Goal: Find specific page/section: Find specific page/section

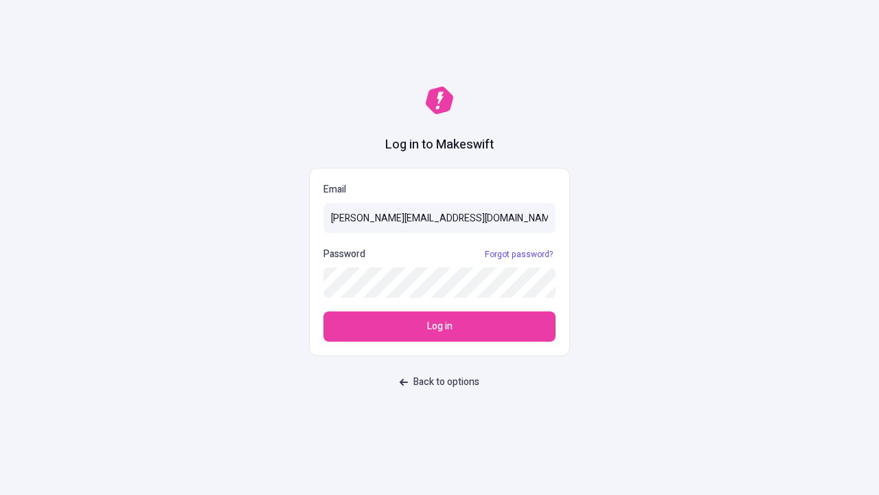
type input "[PERSON_NAME][EMAIL_ADDRESS][DOMAIN_NAME]"
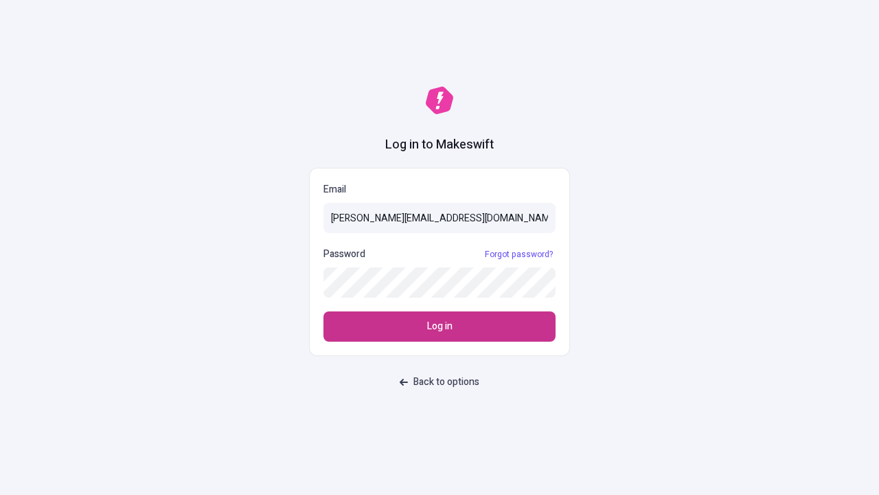
click at [440, 326] on span "Log in" at bounding box center [439, 326] width 25 height 15
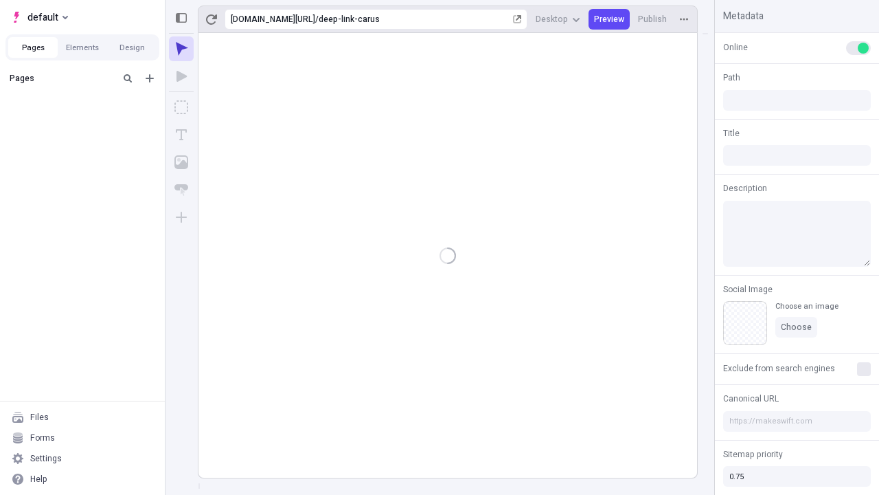
type input "/deep-link-carus"
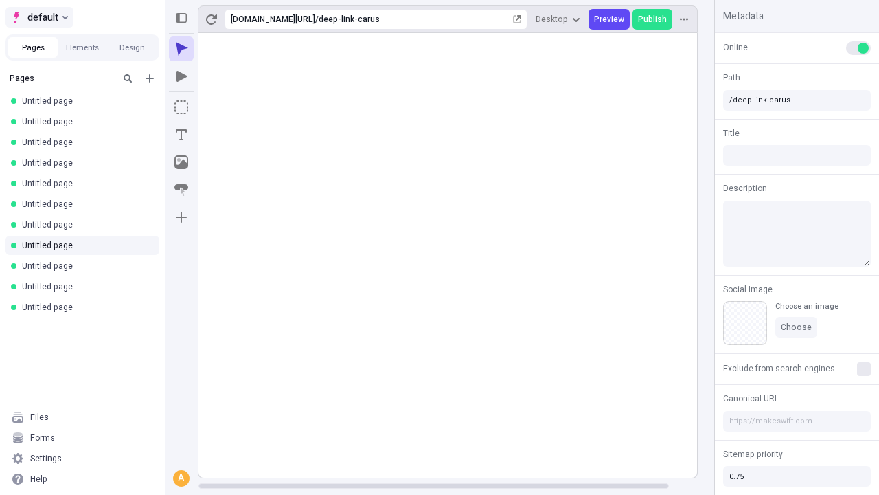
click at [38, 17] on span "default" at bounding box center [42, 17] width 31 height 16
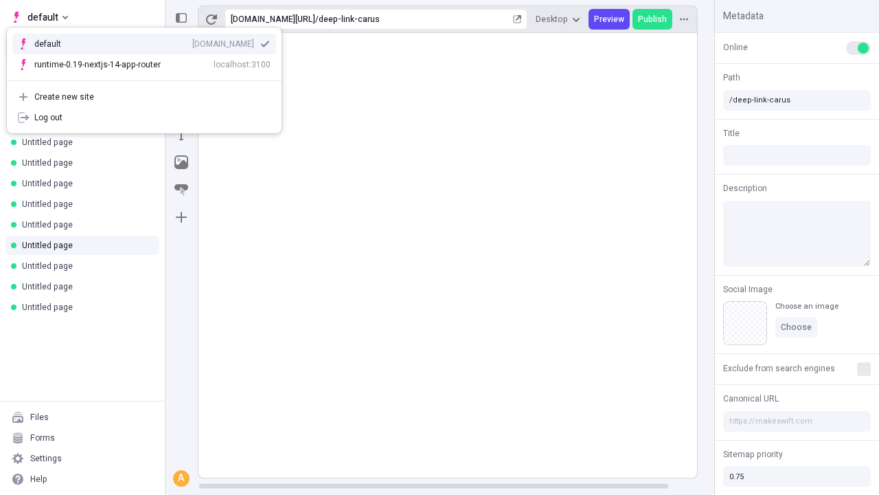
click at [192, 41] on div "qee9k4dy7d.staging.makeswift.site" at bounding box center [223, 43] width 62 height 11
click at [132, 47] on button "Design" at bounding box center [131, 47] width 49 height 21
